Goal: Transaction & Acquisition: Purchase product/service

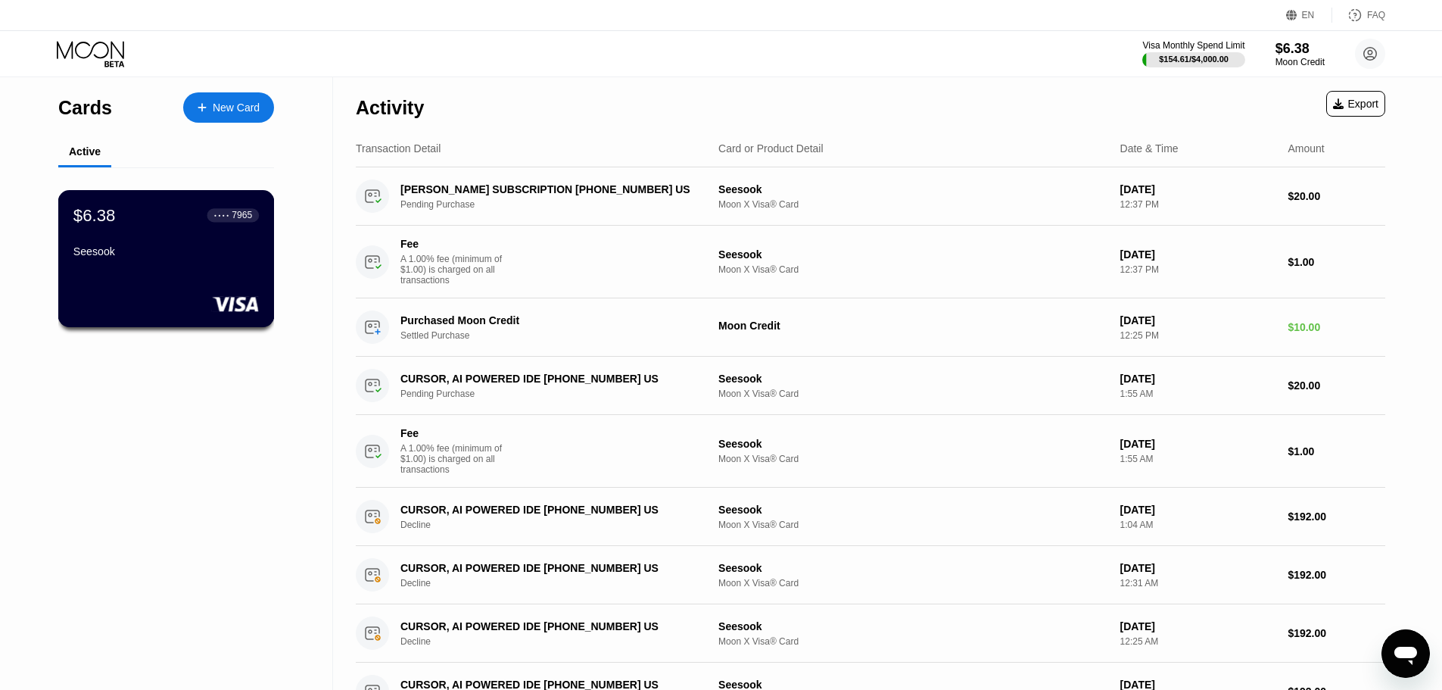
click at [150, 252] on div "Seesook" at bounding box center [165, 251] width 185 height 12
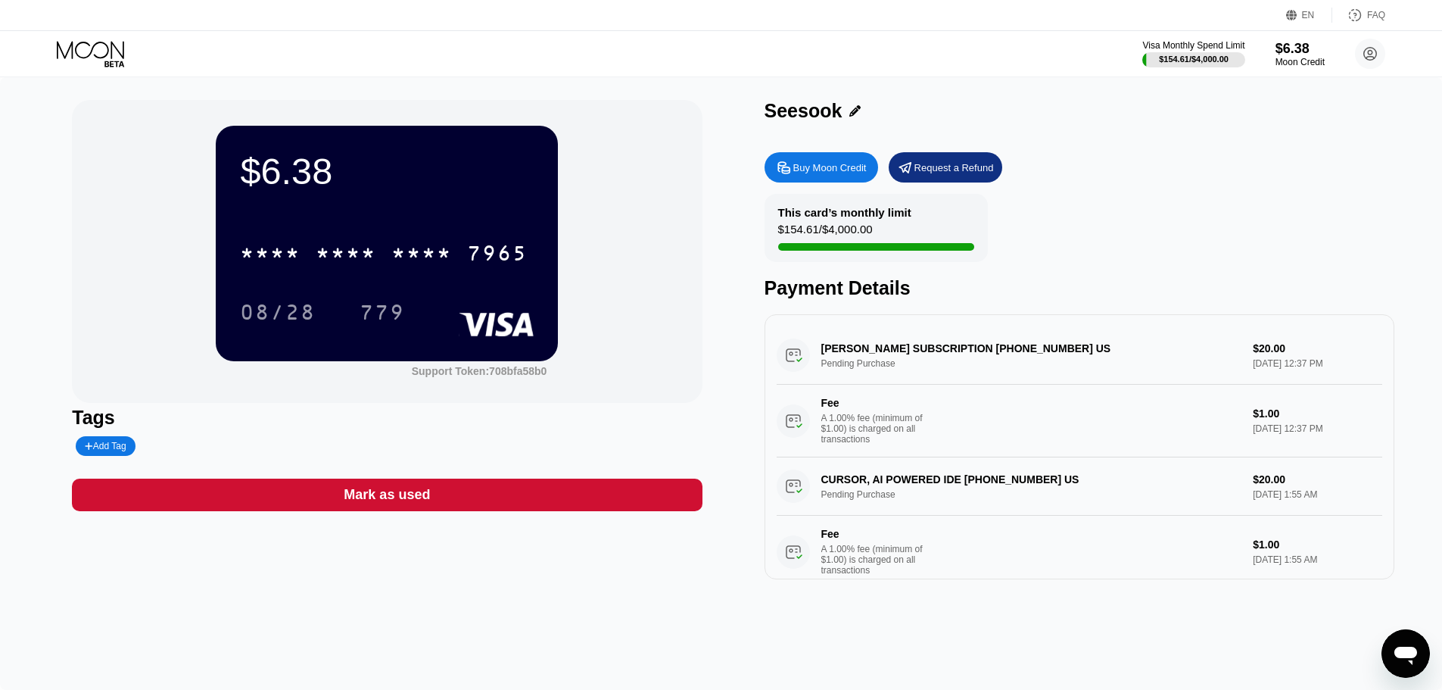
click at [834, 166] on div "Buy Moon Credit" at bounding box center [829, 167] width 73 height 13
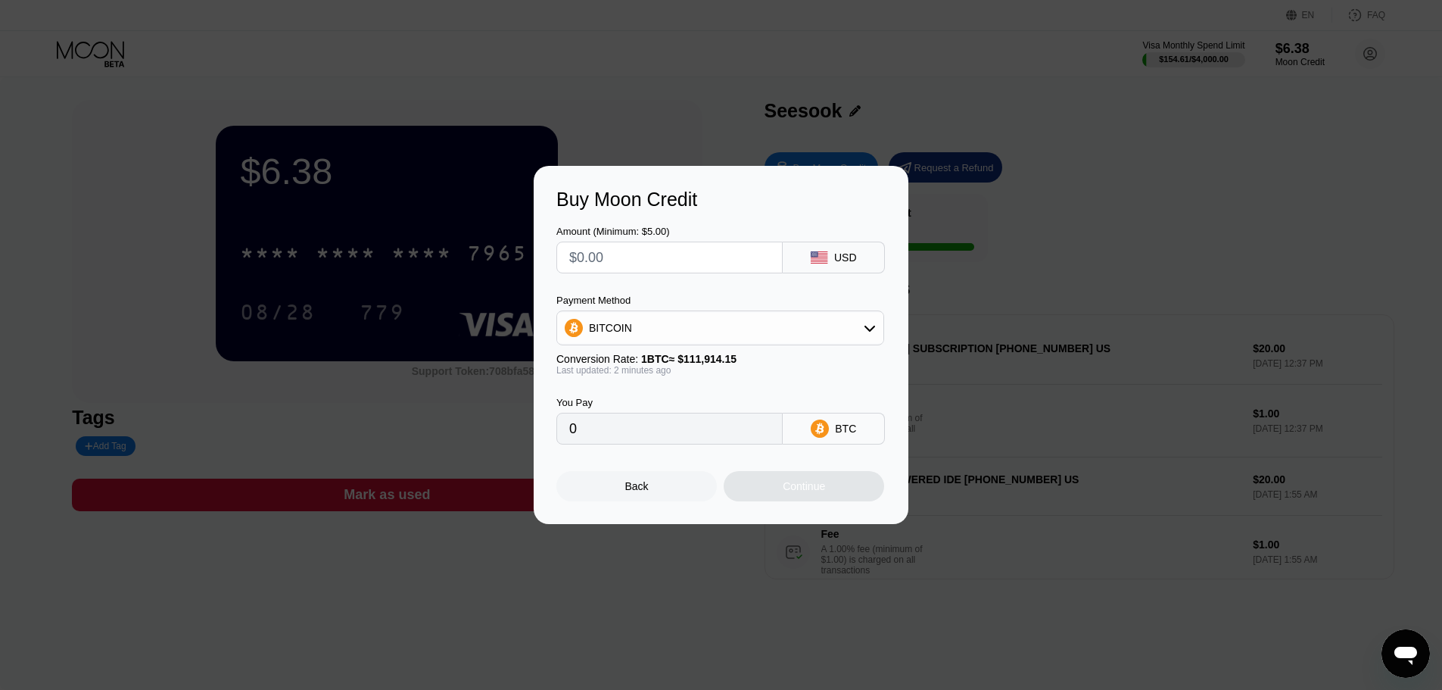
click at [676, 262] on input "text" at bounding box center [669, 257] width 201 height 30
type input "$1"
type input "0.00000894"
type input "$17"
type input "0.00015191"
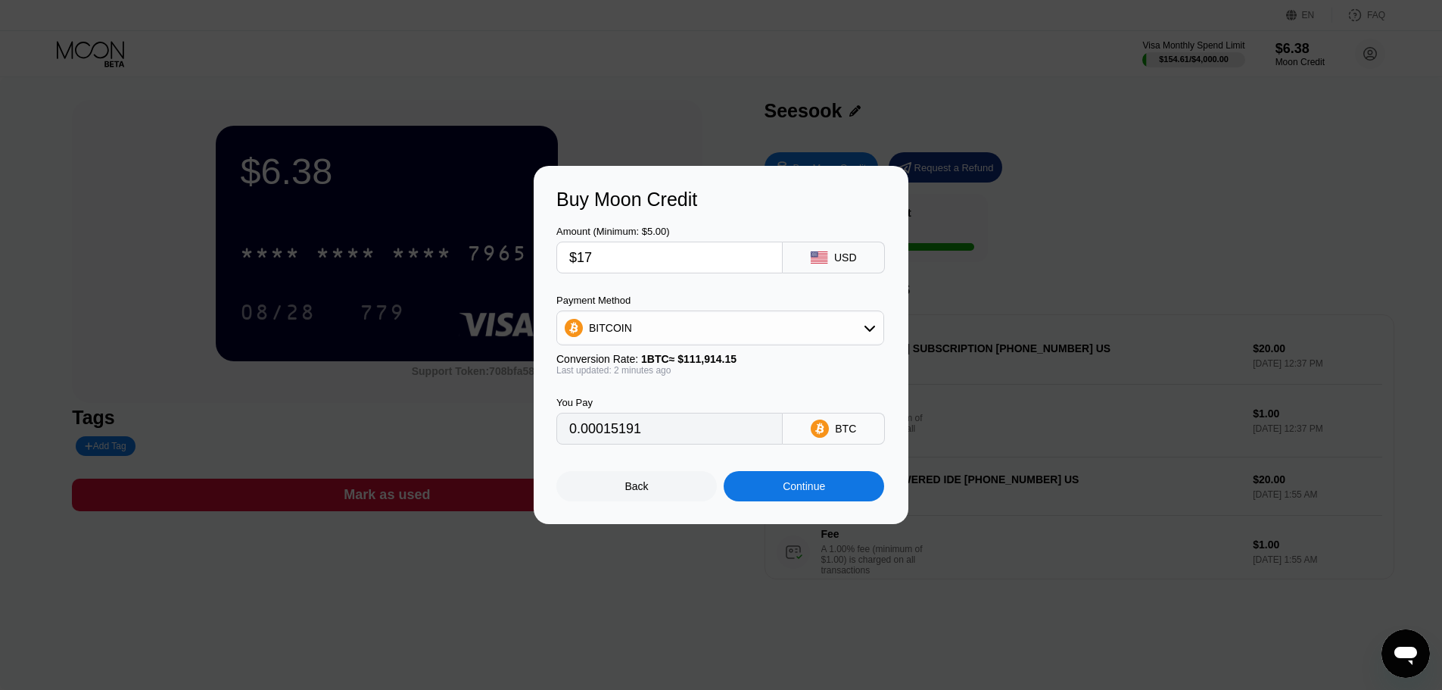
type input "$1"
type input "0.00000894"
type input "$17"
type input "0.00015191"
type input "$17"
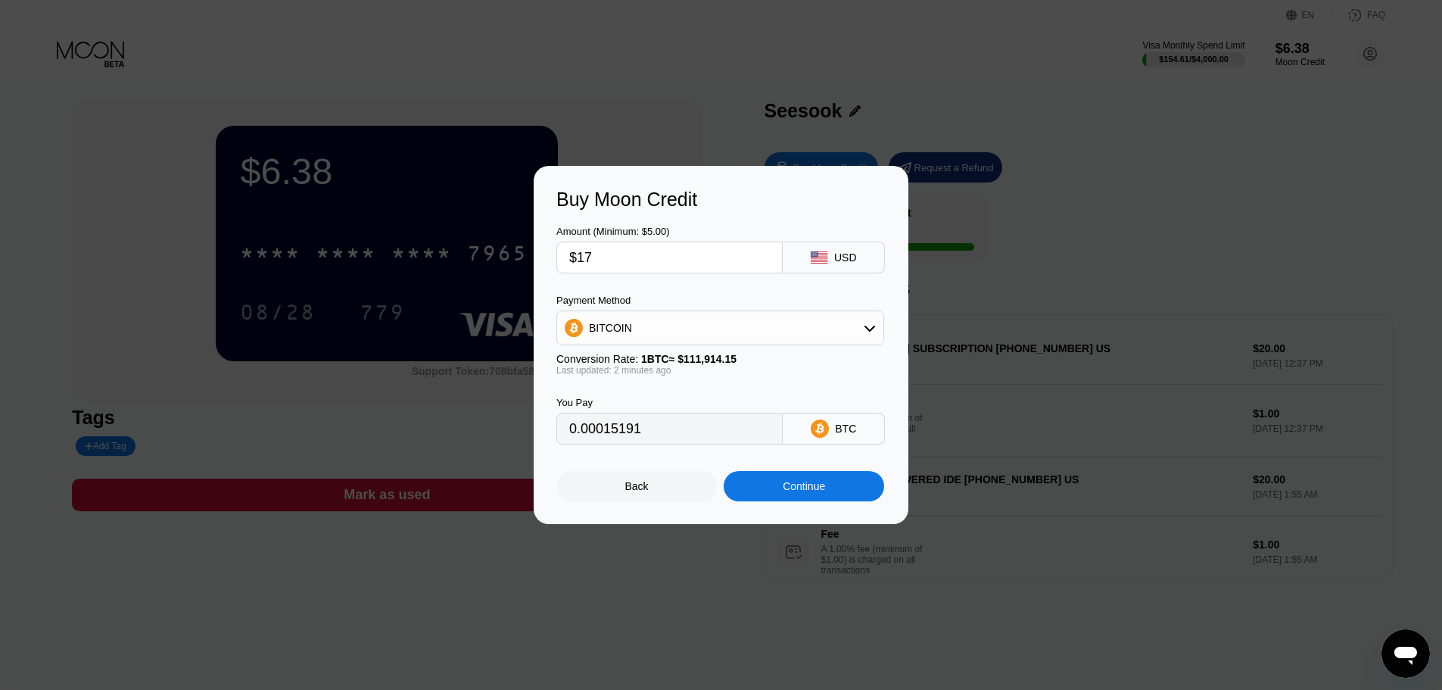
click at [778, 324] on div "BITCOIN" at bounding box center [720, 328] width 326 height 30
click at [652, 444] on div "USDC on Polygon" at bounding box center [720, 436] width 319 height 30
type input "17.00000000"
click at [789, 488] on div "Continue" at bounding box center [804, 486] width 42 height 12
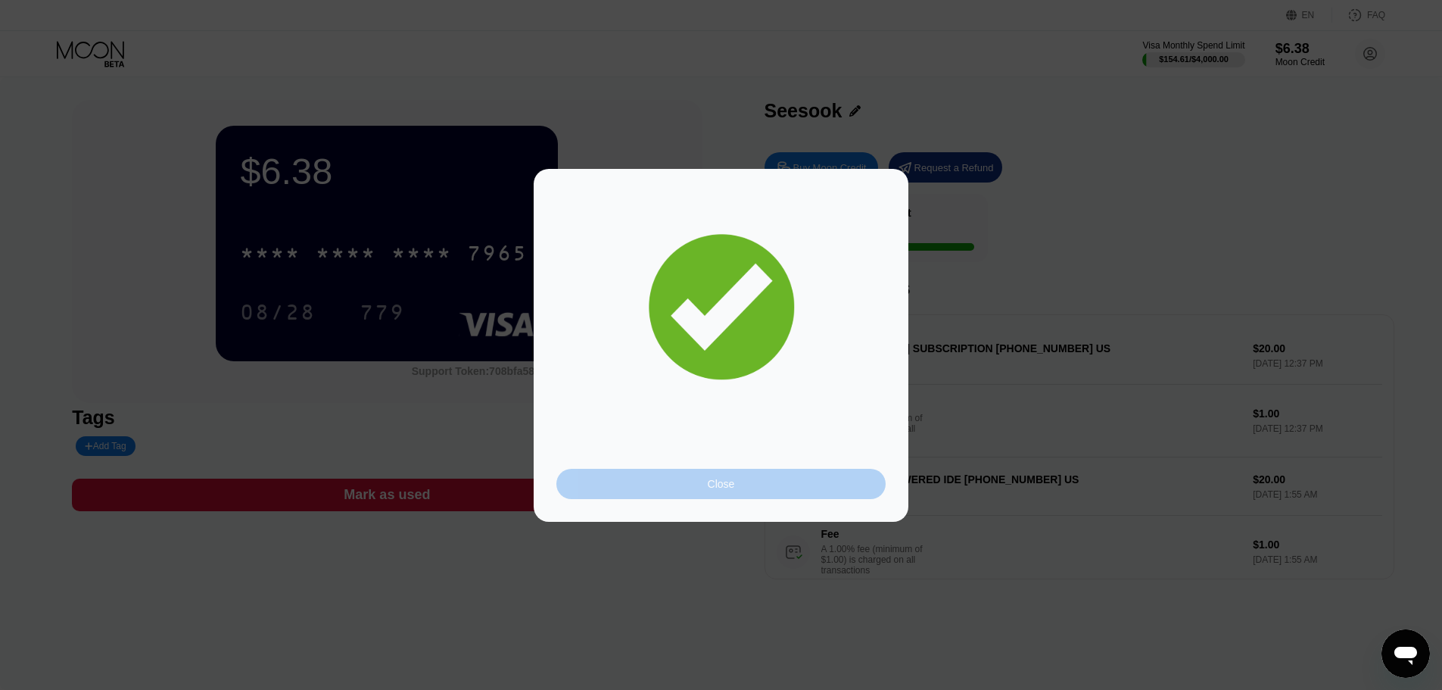
click at [736, 477] on div "Close" at bounding box center [720, 484] width 329 height 30
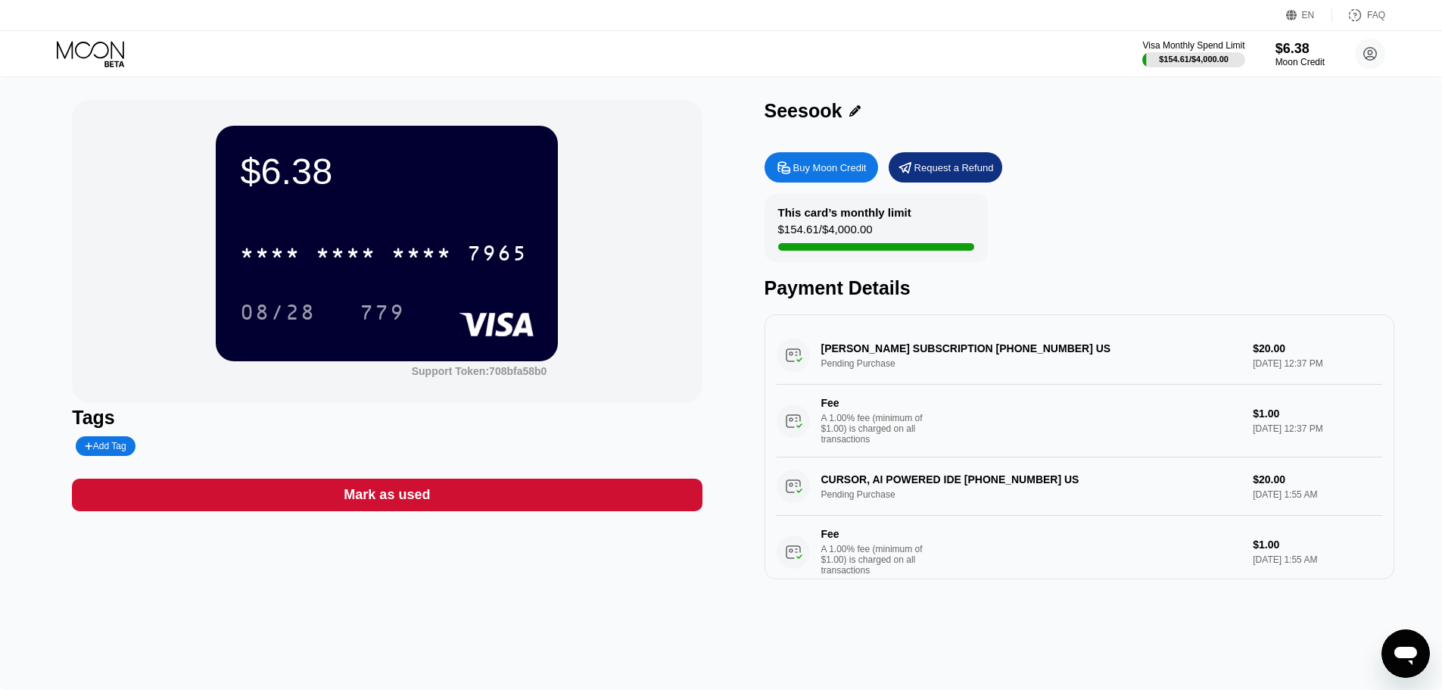
click at [691, 265] on div "$6.38 * * * * * * * * * * * * 7965 08/28 779 Support Token: 708bfa58b0" at bounding box center [387, 251] width 630 height 303
click at [88, 58] on icon at bounding box center [92, 54] width 70 height 26
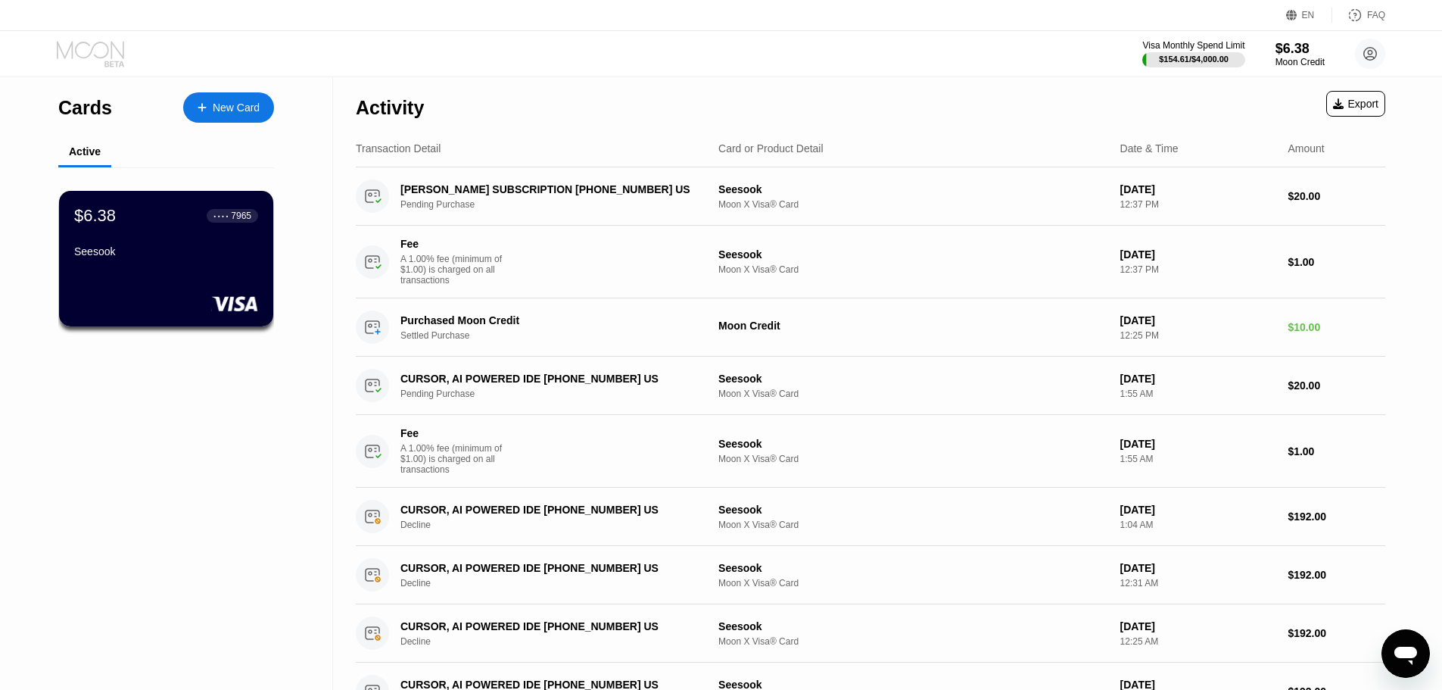
click at [73, 46] on icon at bounding box center [90, 49] width 67 height 17
click at [1368, 59] on circle at bounding box center [1370, 54] width 30 height 30
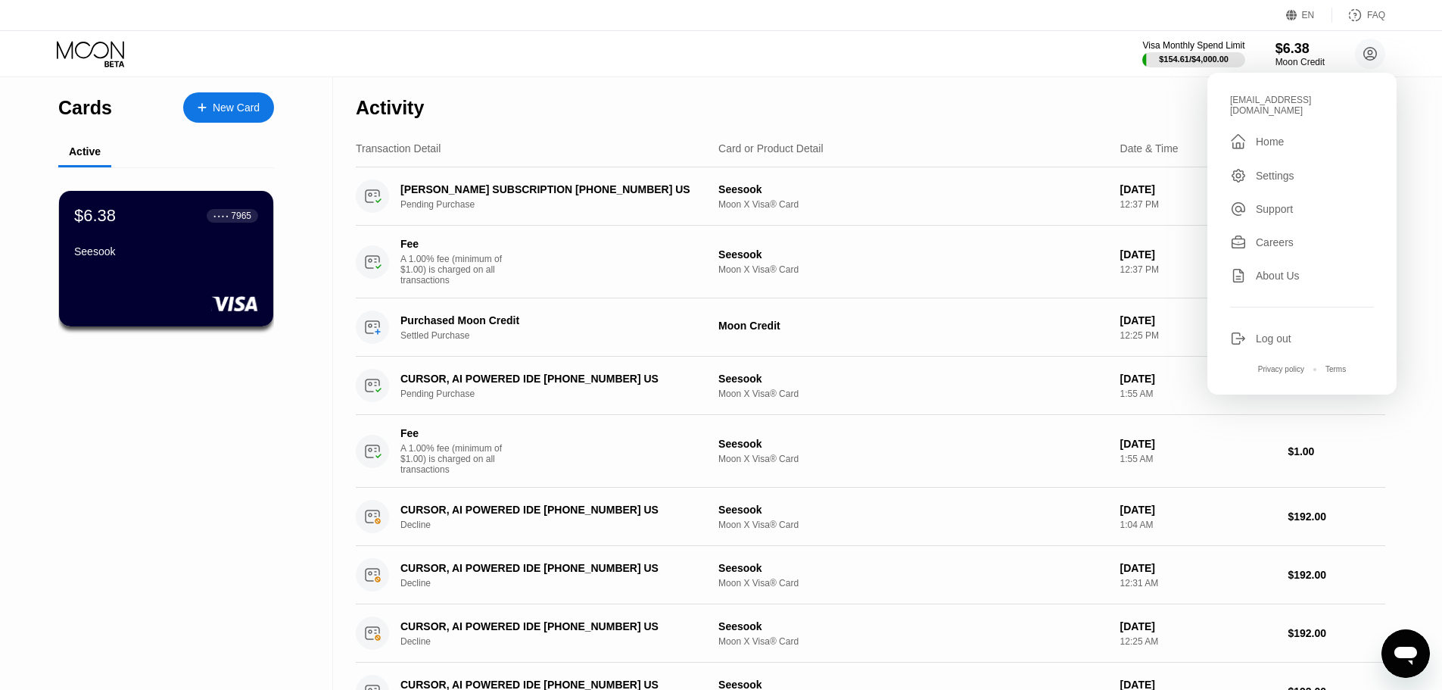
click at [1287, 135] on div " Home" at bounding box center [1302, 141] width 144 height 18
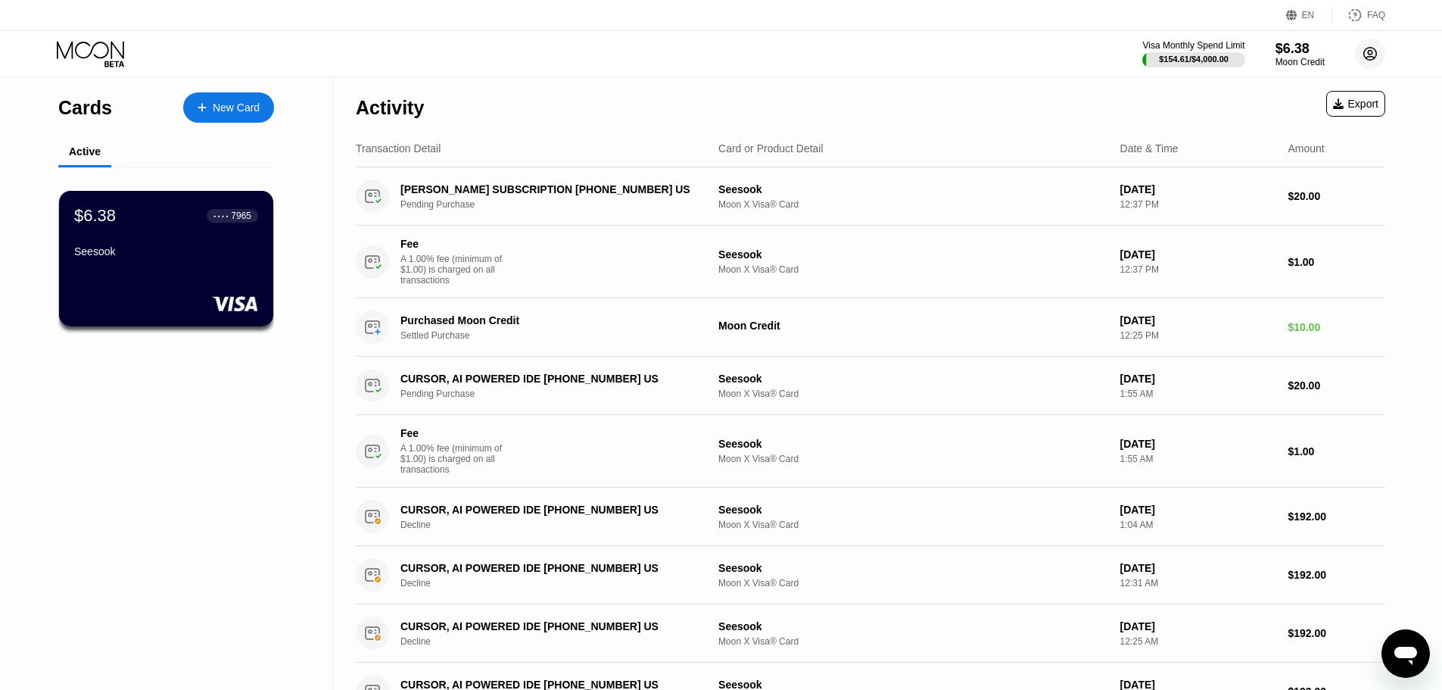
click at [1375, 57] on icon at bounding box center [1370, 54] width 13 height 13
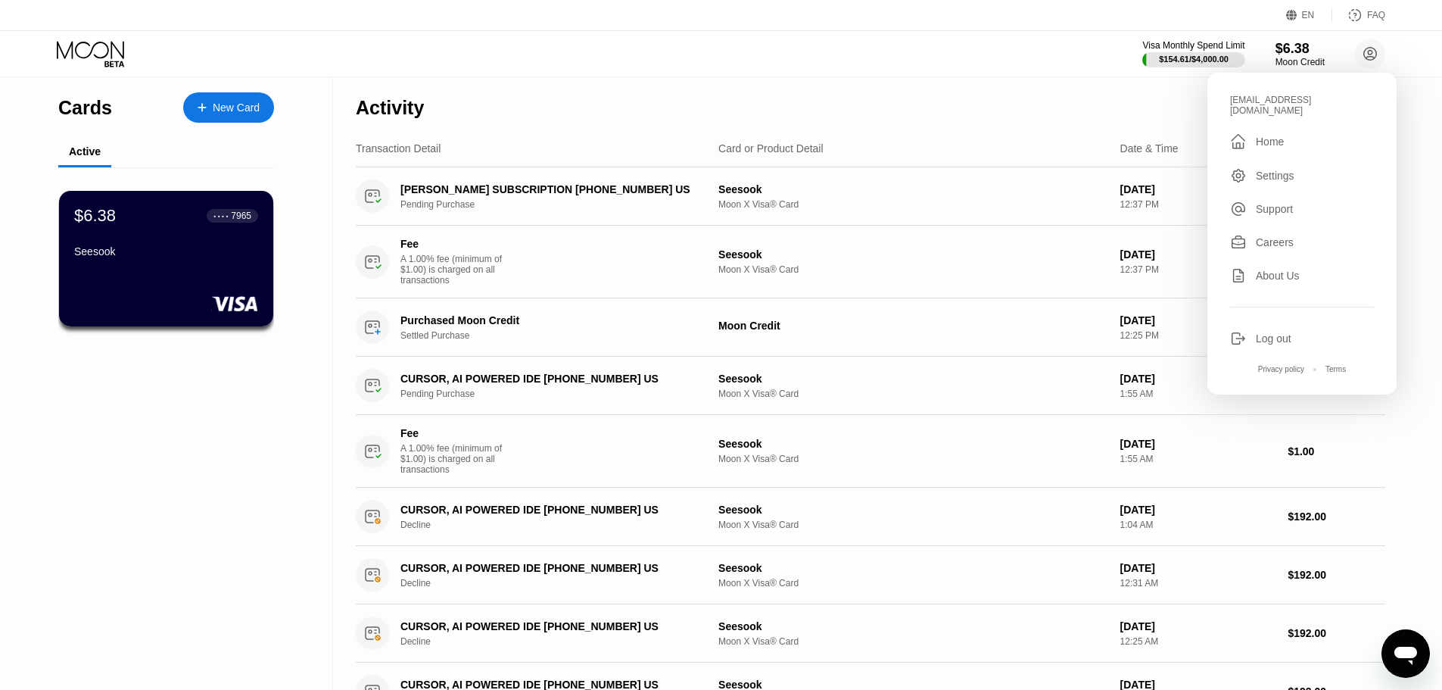
click at [941, 96] on div "Activity Export" at bounding box center [870, 103] width 1029 height 53
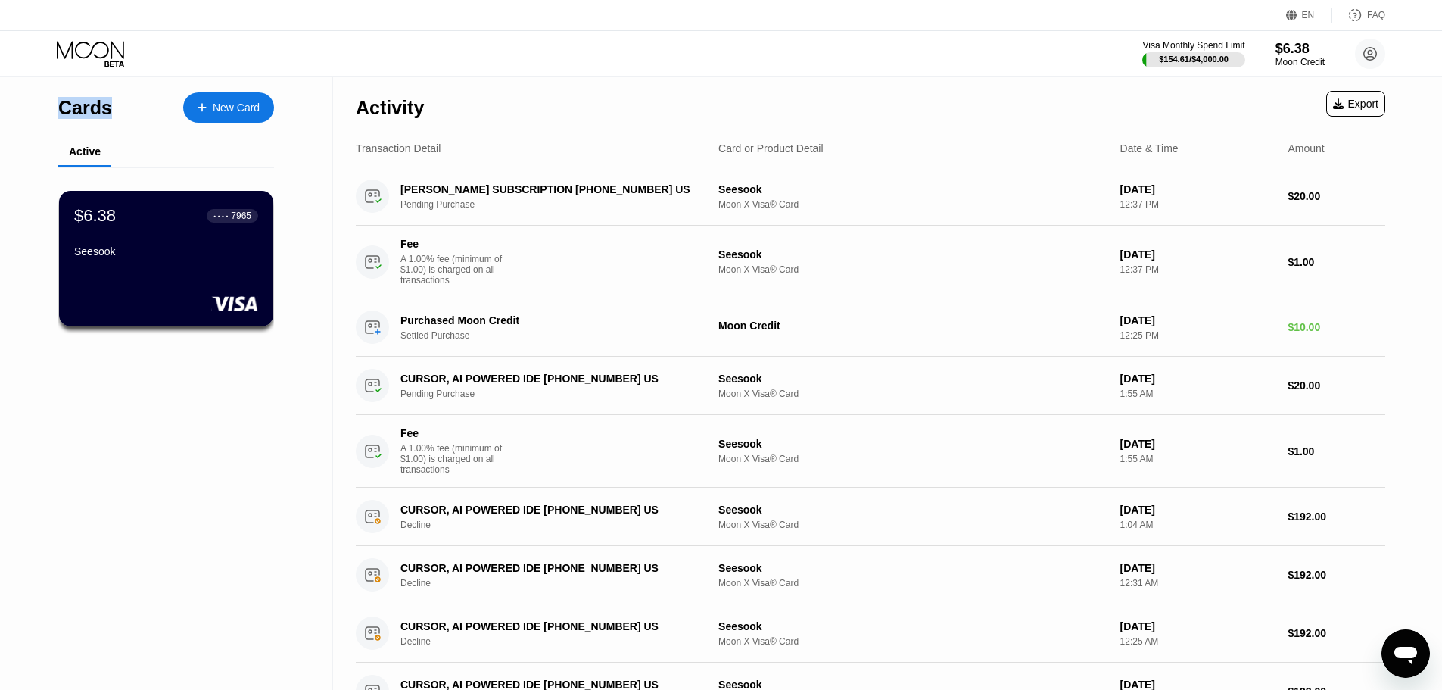
drag, startPoint x: 104, startPoint y: 113, endPoint x: 54, endPoint y: 117, distance: 50.9
click at [54, 117] on div "Cards New Card Active $6.38 ● ● ● ● 7965 Seesook" at bounding box center [166, 622] width 333 height 1090
click at [855, 92] on div "Activity Export" at bounding box center [870, 103] width 1029 height 53
click at [631, 69] on div "Visa Monthly Spend Limit $154.61 / $4,000.00 $6.38 Moon Credit black9icecream@g…" at bounding box center [721, 53] width 1442 height 45
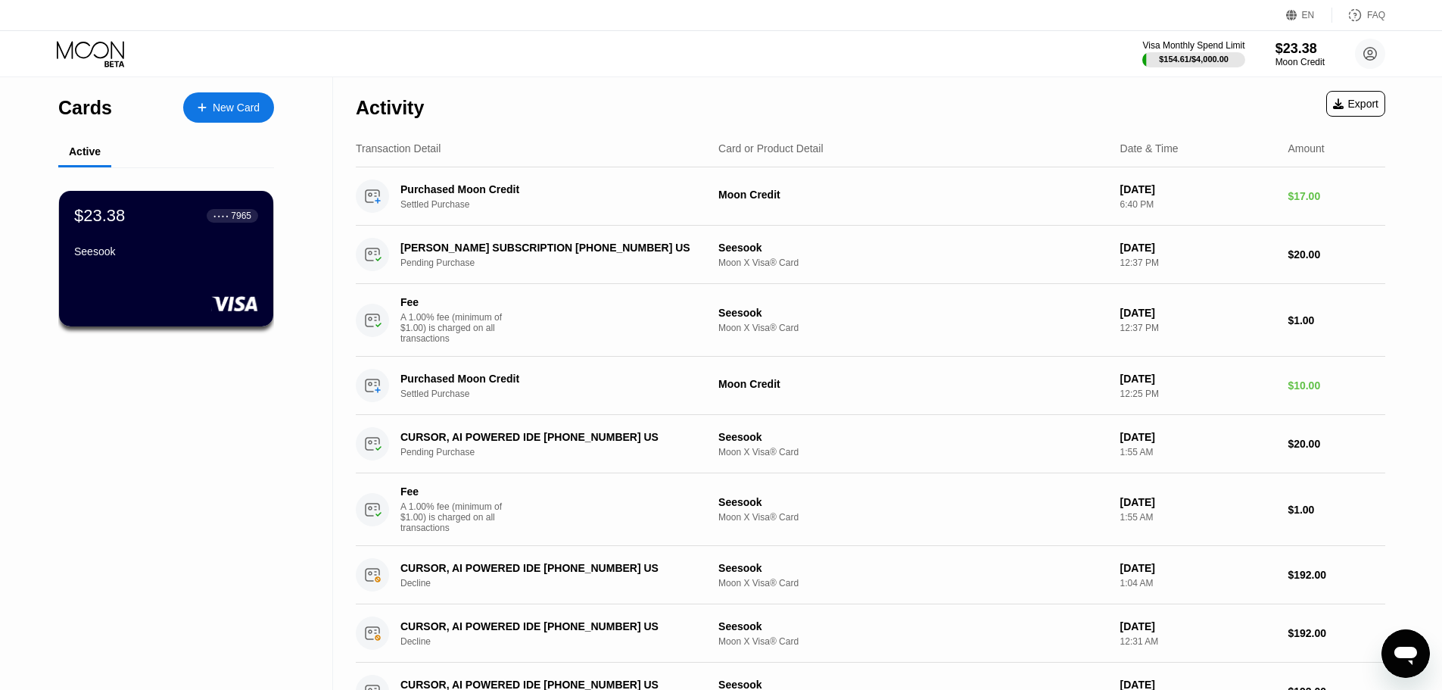
click at [973, 326] on div "Seesook Moon X Visa® Card" at bounding box center [913, 320] width 390 height 26
click at [827, 102] on div "Activity Export" at bounding box center [870, 103] width 1029 height 53
